Goal: Task Accomplishment & Management: Complete application form

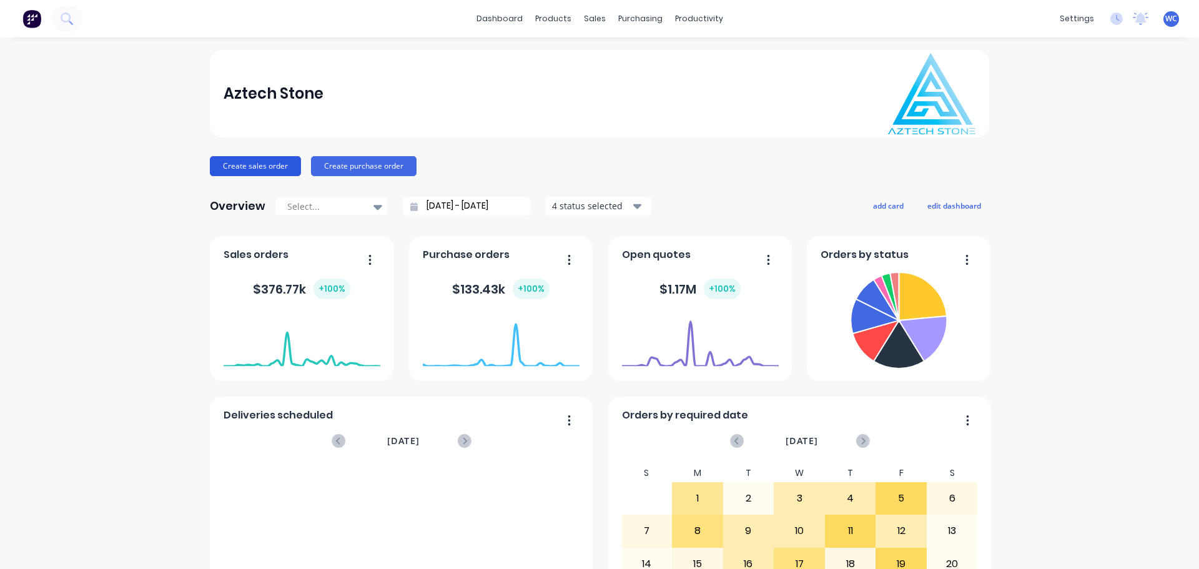
click at [260, 162] on button "Create sales order" at bounding box center [255, 166] width 91 height 20
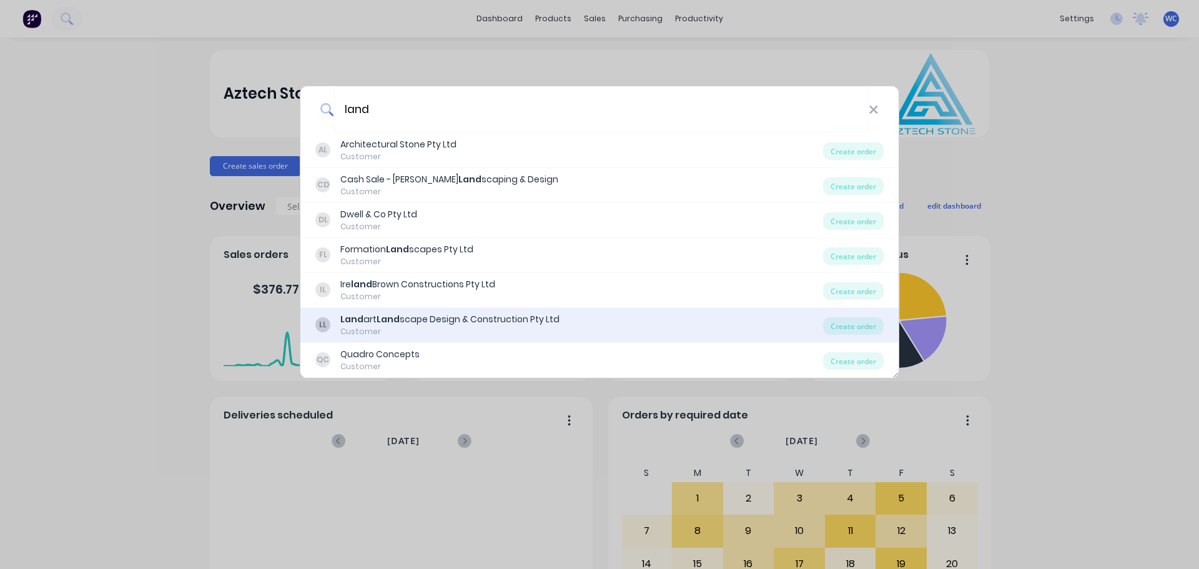
type input "land"
click at [389, 313] on b "Land" at bounding box center [388, 319] width 23 height 12
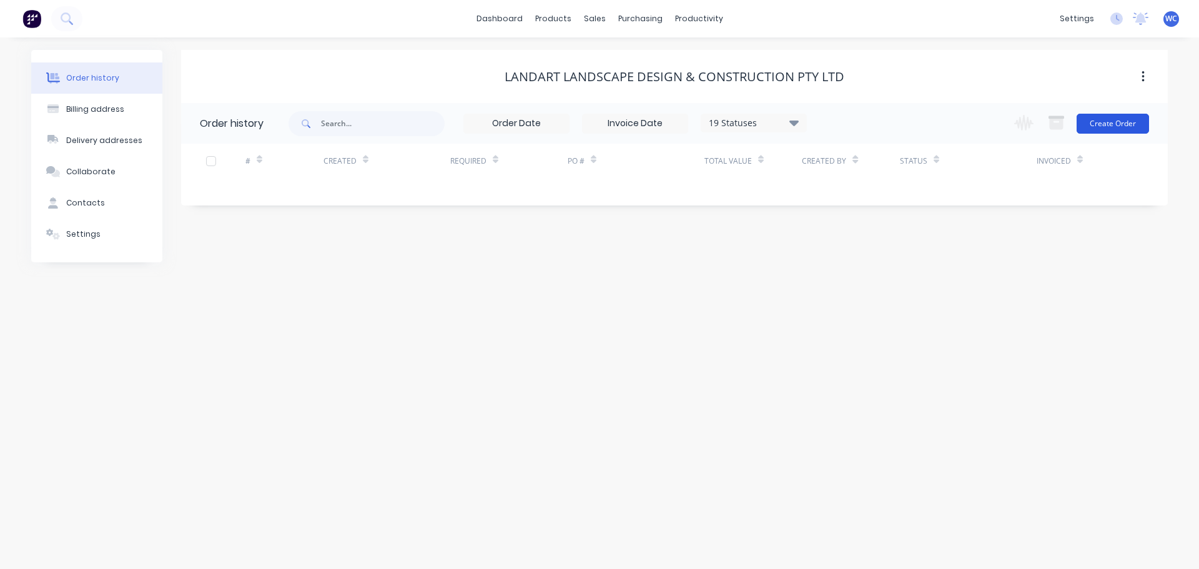
click at [1125, 121] on button "Create Order" at bounding box center [1113, 124] width 72 height 20
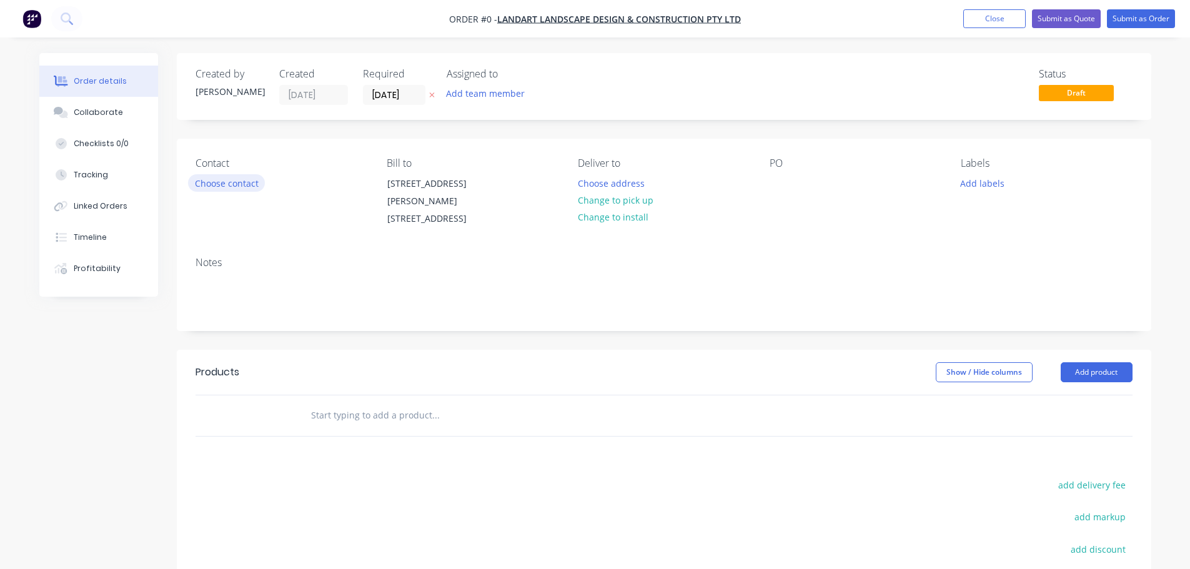
click at [236, 182] on button "Choose contact" at bounding box center [226, 182] width 77 height 17
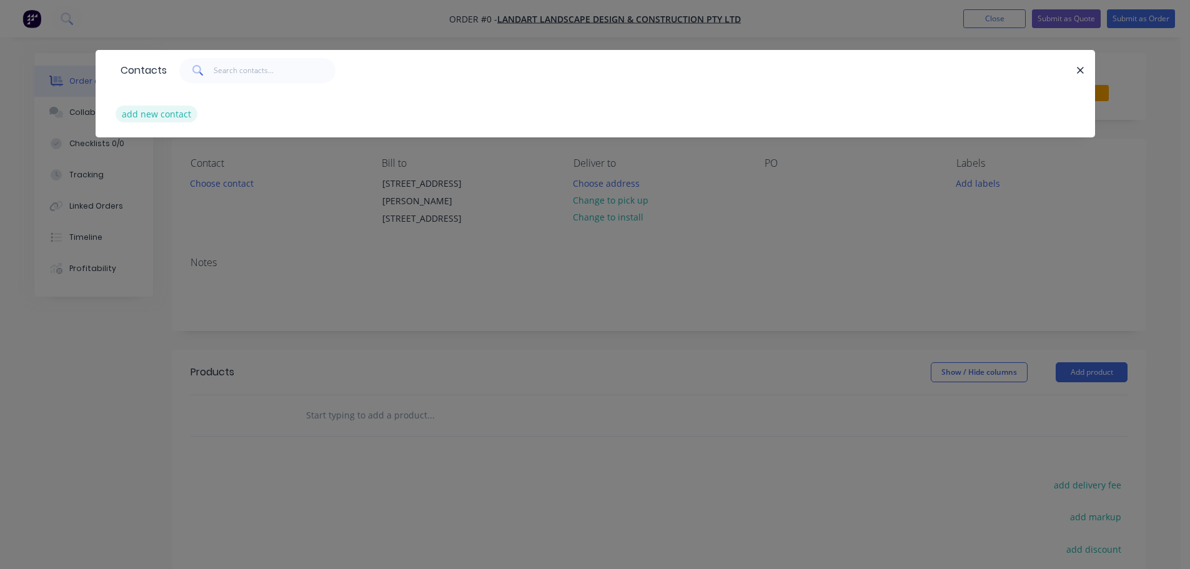
click at [165, 110] on button "add new contact" at bounding box center [157, 114] width 82 height 17
select select "AU"
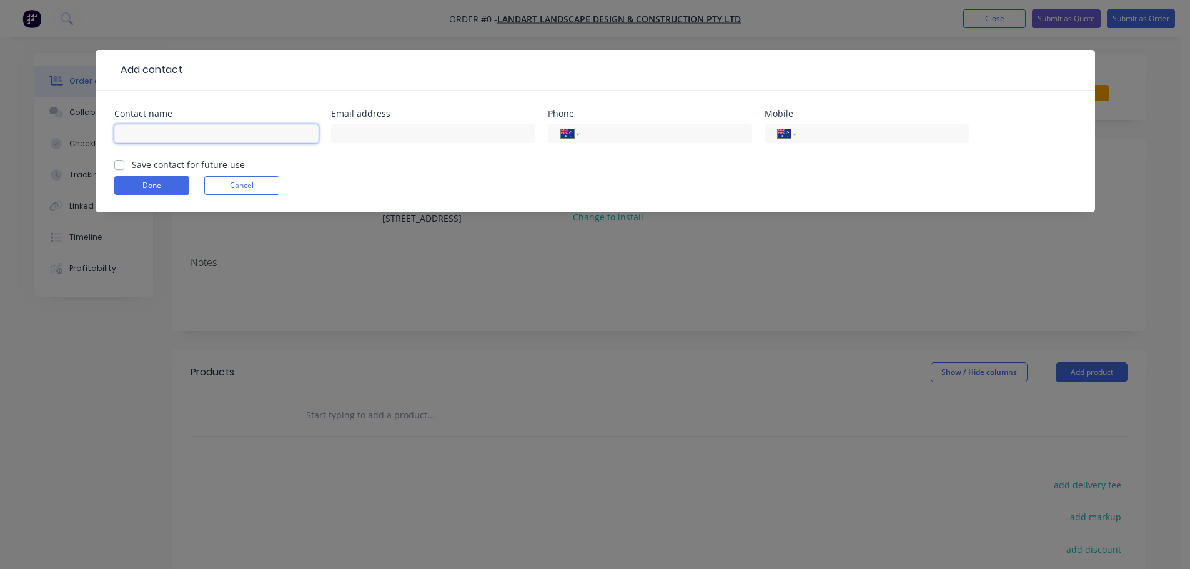
click at [155, 142] on input "text" at bounding box center [216, 133] width 204 height 19
type input "[PERSON_NAME]"
click at [361, 129] on input "text" at bounding box center [433, 133] width 204 height 19
click at [378, 132] on input "text" at bounding box center [433, 133] width 204 height 19
paste input "[PERSON_NAME] <[PERSON_NAME][EMAIL_ADDRESS][DOMAIN_NAME]>"
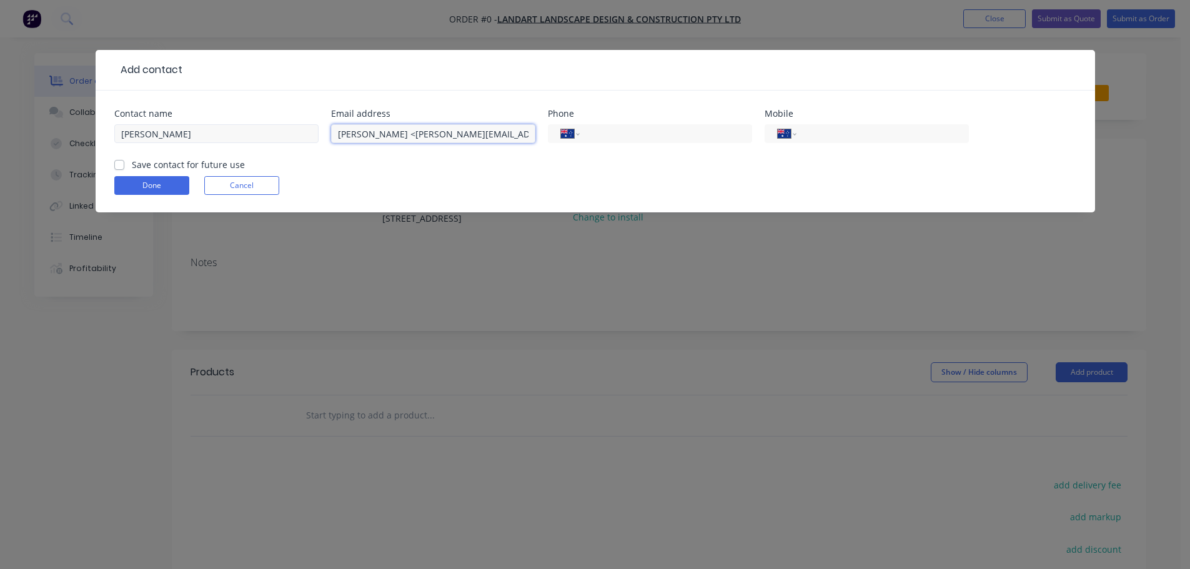
drag, startPoint x: 387, startPoint y: 134, endPoint x: 298, endPoint y: 137, distance: 88.7
click at [298, 137] on div "Contact name [PERSON_NAME] Email address [PERSON_NAME] <[PERSON_NAME][EMAIL_ADD…" at bounding box center [595, 133] width 962 height 49
type input "[PERSON_NAME][EMAIL_ADDRESS][DOMAIN_NAME]"
click at [821, 133] on input "tel" at bounding box center [880, 134] width 150 height 14
type input "0447 992 245"
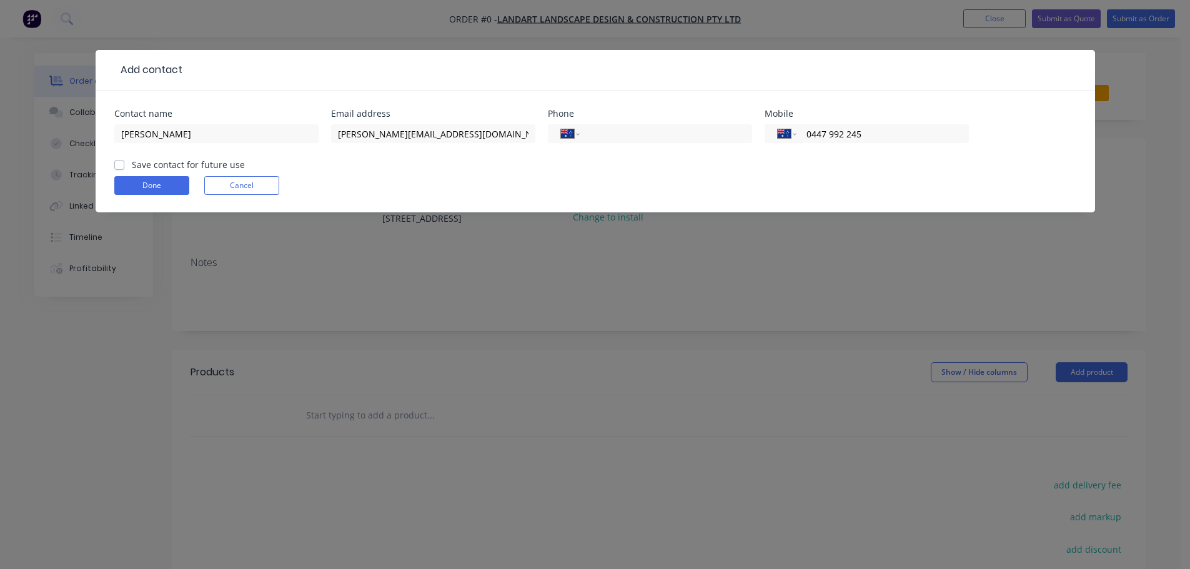
click at [127, 167] on div "Save contact for future use" at bounding box center [179, 164] width 131 height 13
click at [132, 163] on label "Save contact for future use" at bounding box center [188, 164] width 113 height 13
click at [121, 163] on input "Save contact for future use" at bounding box center [119, 164] width 10 height 12
checkbox input "true"
click at [141, 181] on button "Done" at bounding box center [151, 185] width 75 height 19
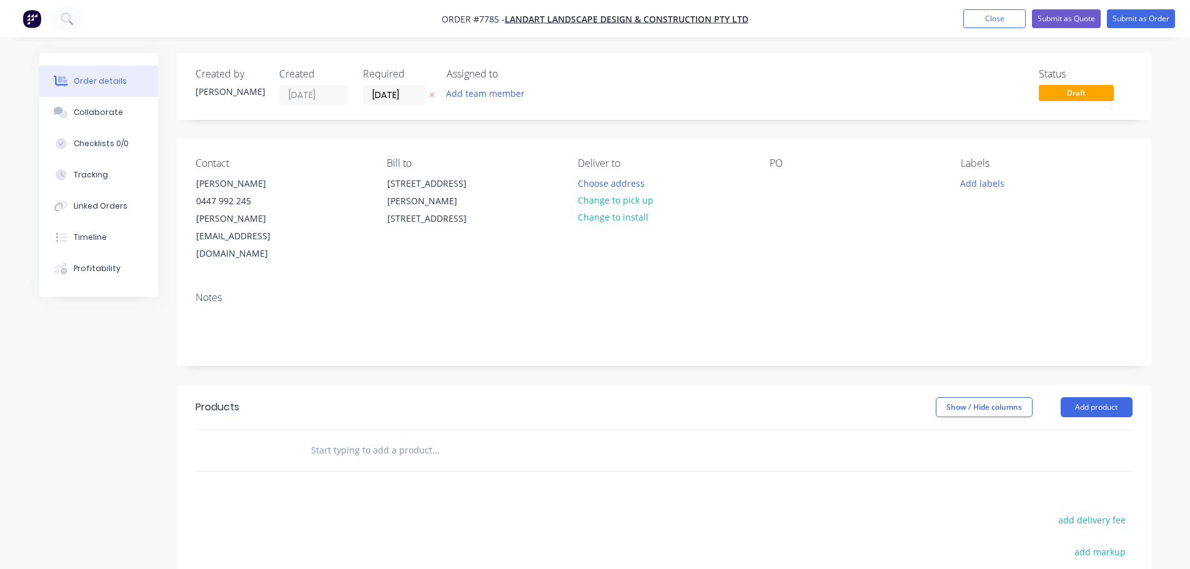
click at [376, 439] on input "text" at bounding box center [435, 450] width 250 height 25
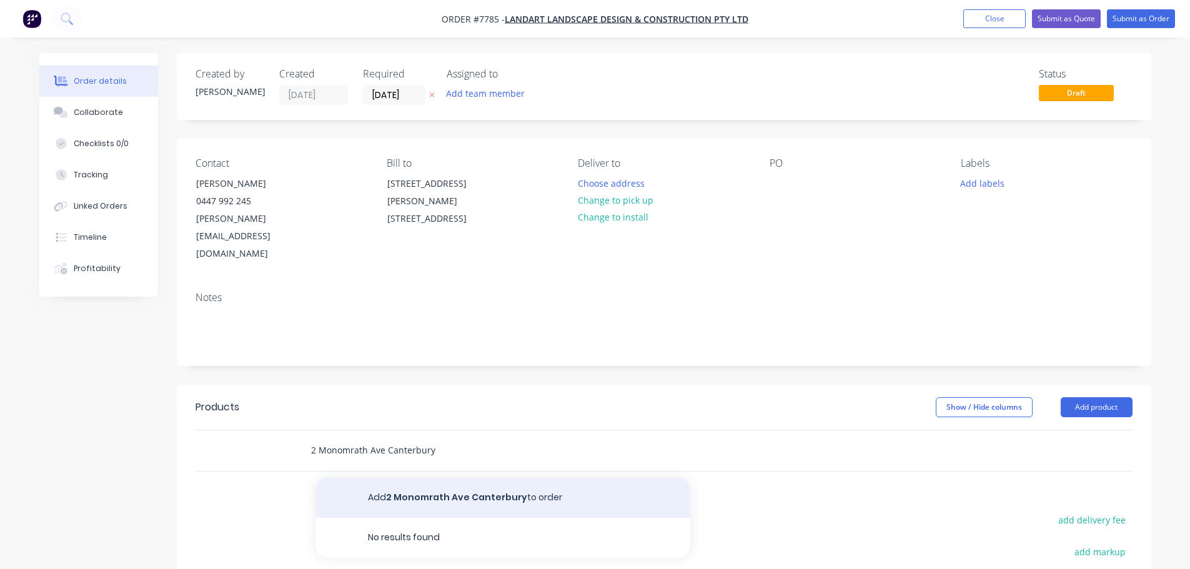
type input "2 Monomrath Ave Canterbury"
click at [401, 478] on button "Add [STREET_ADDRESS] to order" at bounding box center [502, 498] width 375 height 40
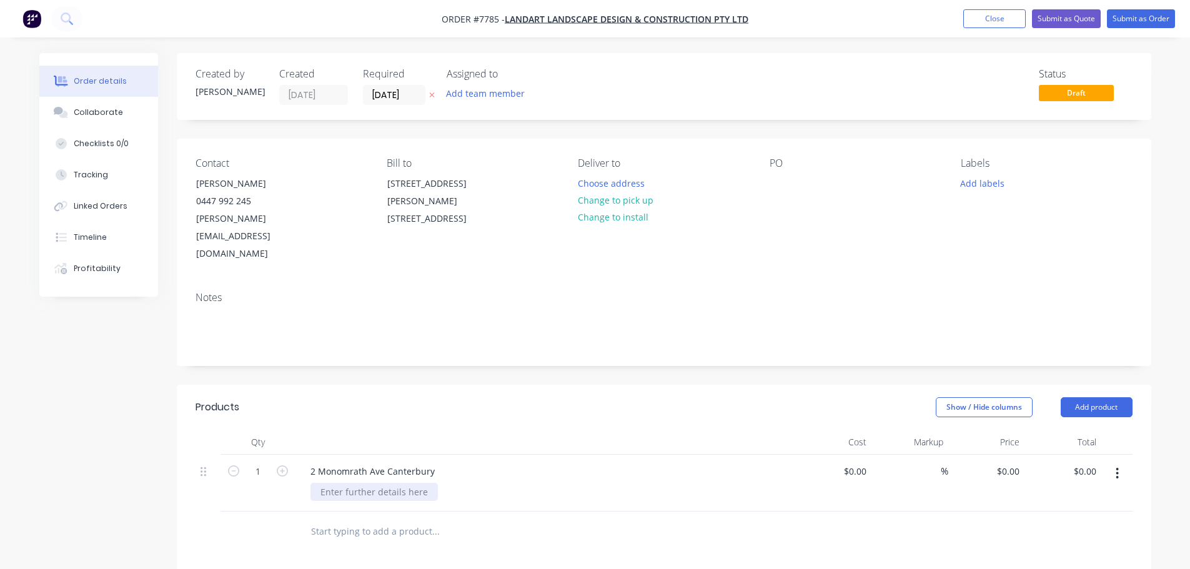
click at [370, 483] on div at bounding box center [373, 492] width 127 height 18
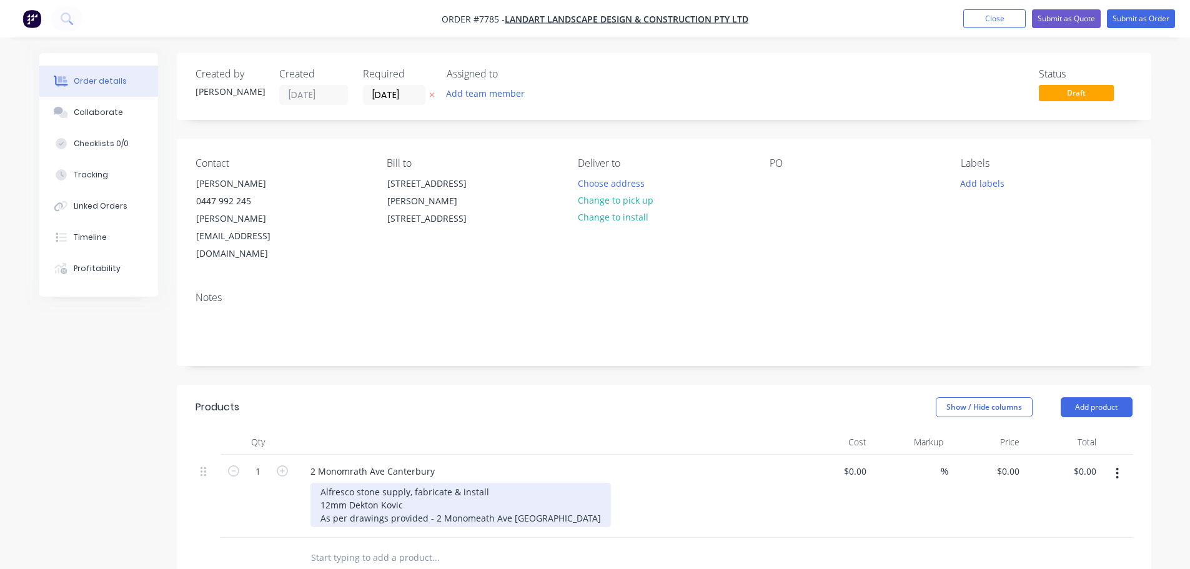
click at [555, 499] on div "Alfresco stone supply, fabricate & install 12mm Dekton Kovic As per drawings pr…" at bounding box center [460, 505] width 300 height 44
click at [557, 501] on div "Alfresco stone supply, fabricate & install 12mm Dekton Kovic As per drawings pr…" at bounding box center [460, 505] width 300 height 44
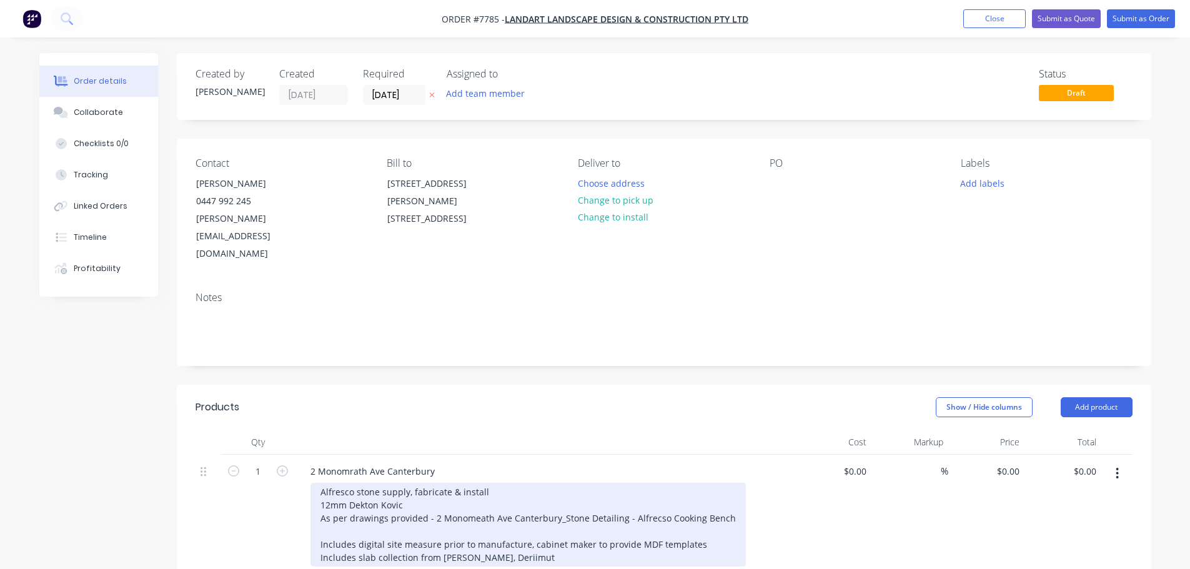
click at [498, 536] on div "Alfresco stone supply, fabricate & install 12mm Dekton Kovic As per drawings pr…" at bounding box center [527, 525] width 435 height 84
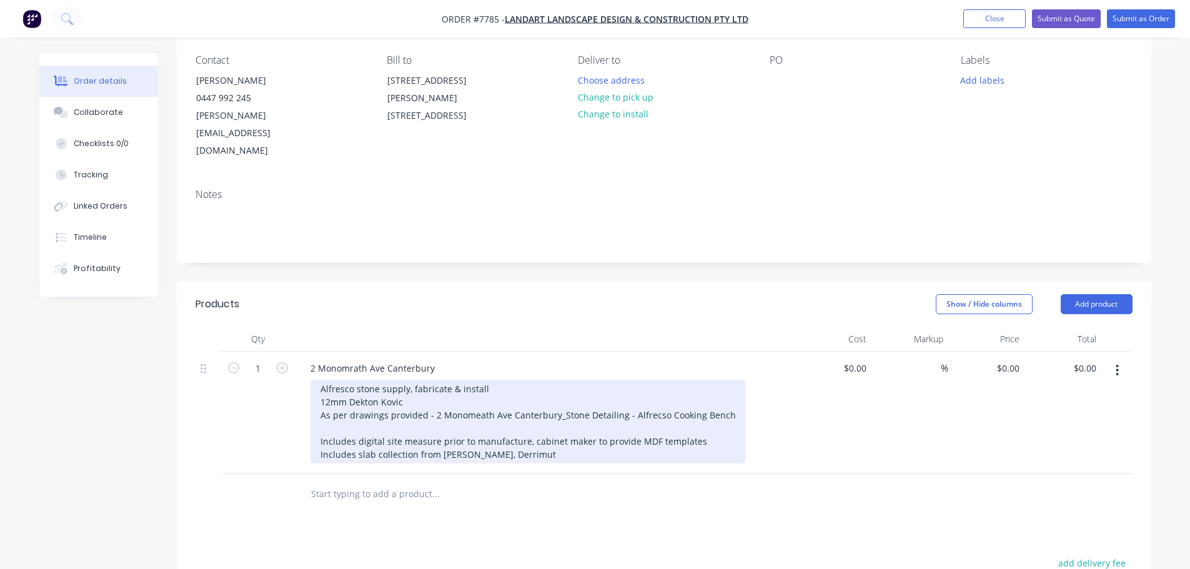
scroll to position [187, 0]
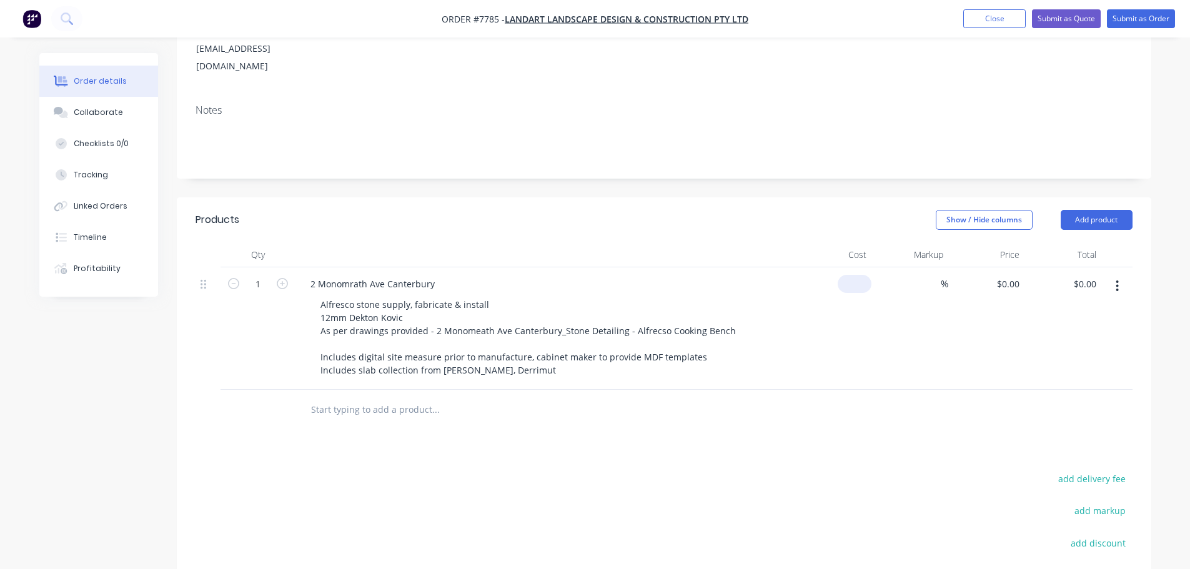
click at [859, 275] on input at bounding box center [856, 284] width 29 height 18
type input "$5,135.00"
click at [343, 397] on input "text" at bounding box center [435, 409] width 250 height 25
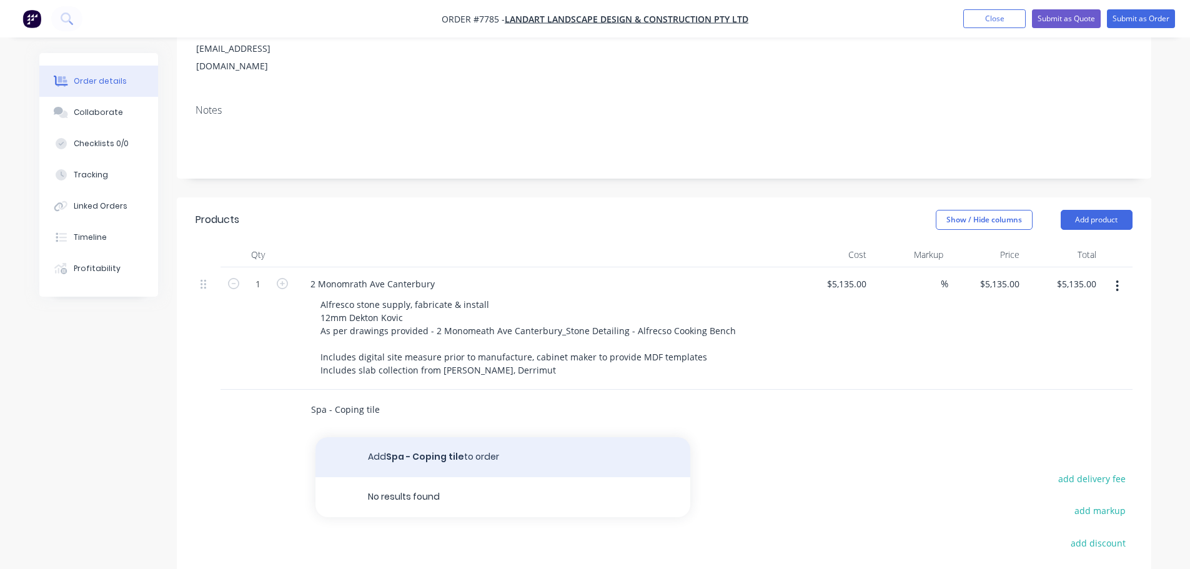
type input "Spa - Coping tile"
click at [410, 437] on button "Add Spa - Coping tile to order" at bounding box center [502, 457] width 375 height 40
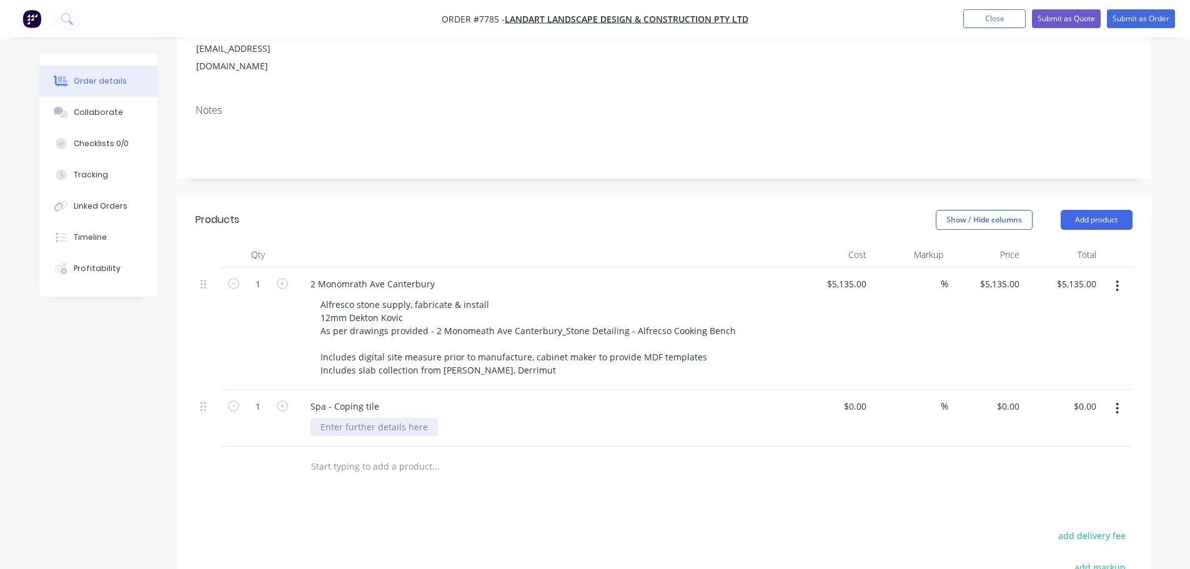
click at [352, 418] on div at bounding box center [373, 427] width 127 height 18
click at [410, 422] on div "Cutting & fabrication Customer supplied" at bounding box center [363, 433] width 107 height 31
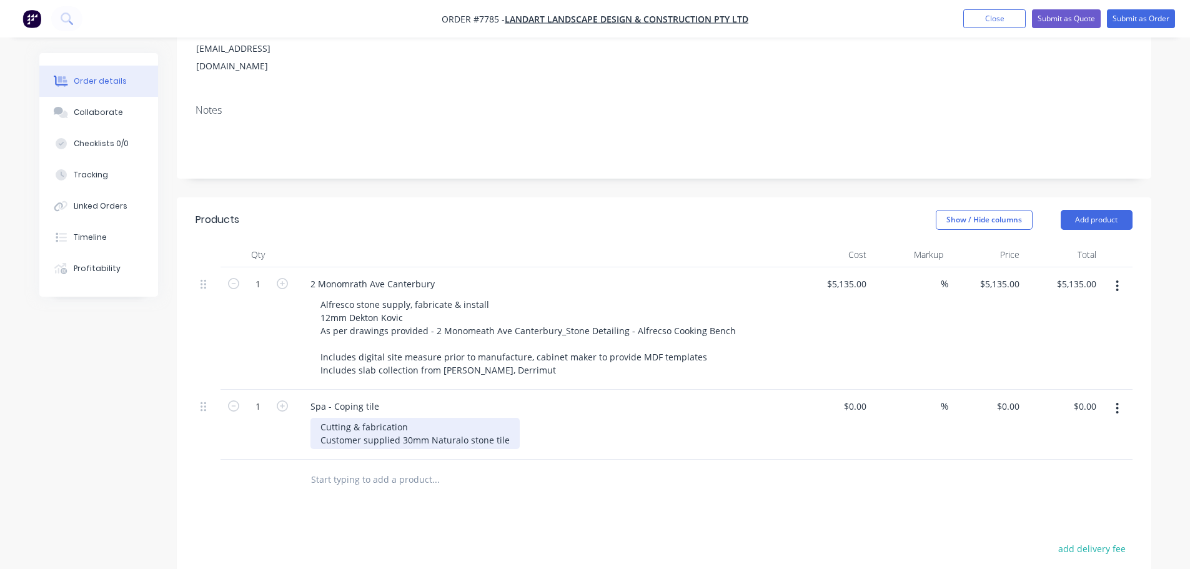
click at [467, 421] on div "Cutting & fabrication Customer supplied 30mm Naturalo stone tile" at bounding box center [414, 433] width 209 height 31
